Goal: Task Accomplishment & Management: Use online tool/utility

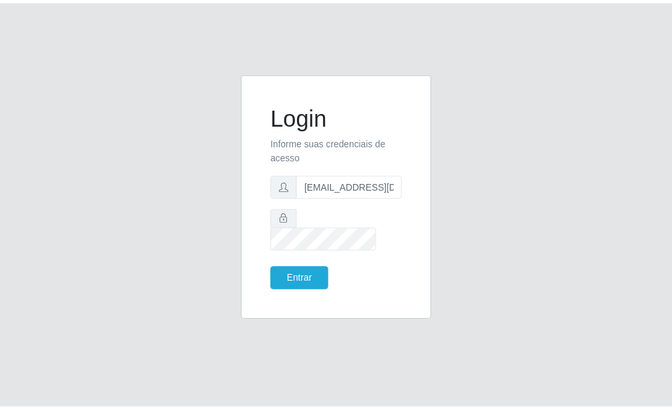
scroll to position [0, 1]
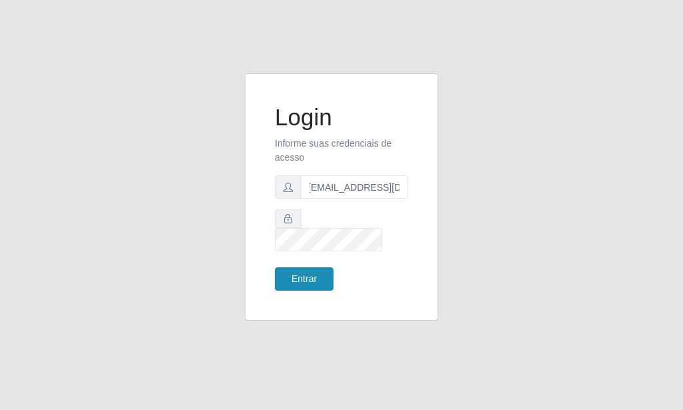
type input "[EMAIL_ADDRESS][DOMAIN_NAME]"
click at [309, 269] on button "Entrar" at bounding box center [304, 279] width 59 height 23
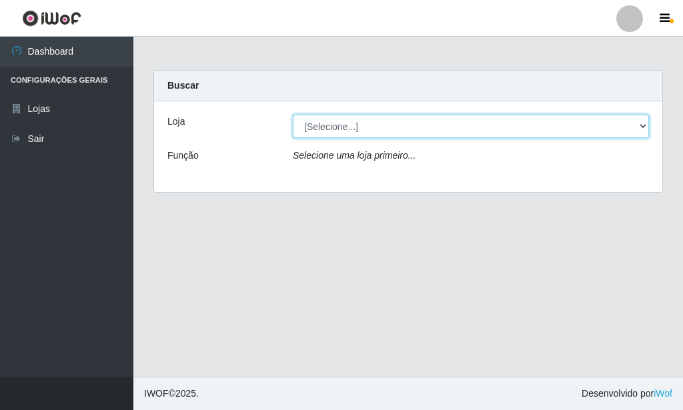
click at [293, 115] on select "[Selecione...] Rede Potiguar 6 - Extremoz" at bounding box center [471, 126] width 356 height 23
select select "80"
click option "Rede Potiguar 6 - Extremoz" at bounding box center [0, 0] width 0 height 0
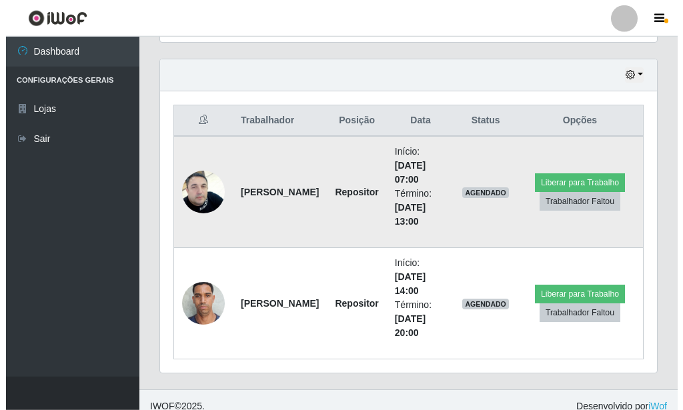
scroll to position [461, 0]
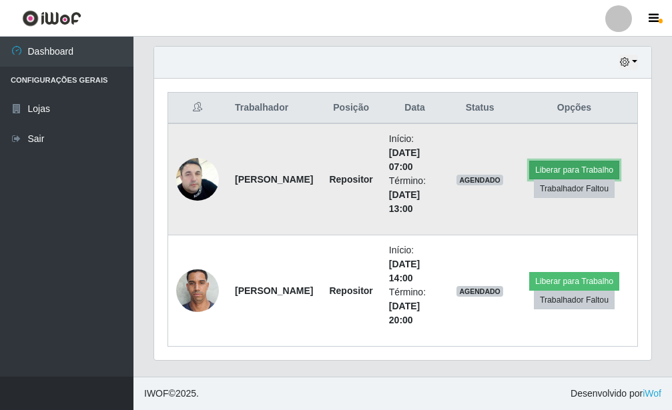
click at [559, 169] on button "Liberar para Trabalho" at bounding box center [574, 170] width 90 height 19
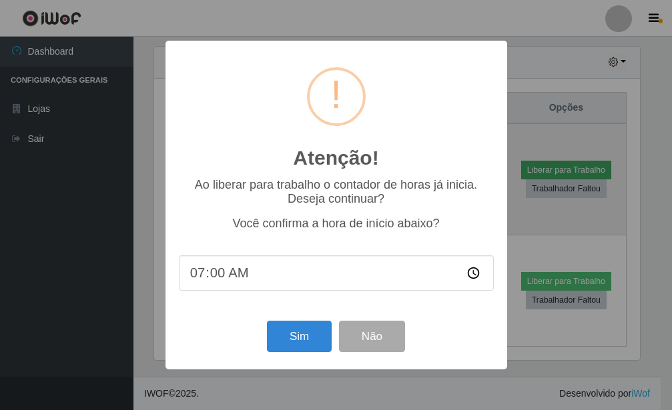
scroll to position [666848, 666628]
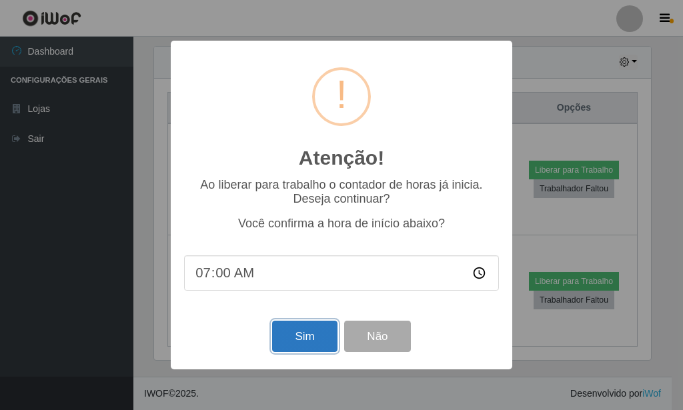
click at [321, 347] on button "Sim" at bounding box center [304, 336] width 65 height 31
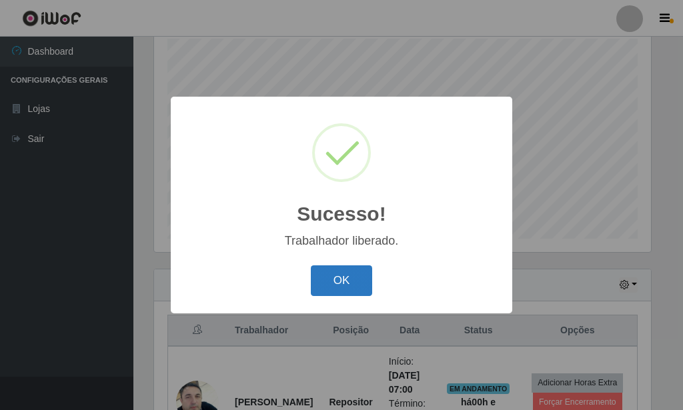
click at [351, 281] on button "OK" at bounding box center [342, 281] width 62 height 31
